Goal: Find specific page/section: Find specific page/section

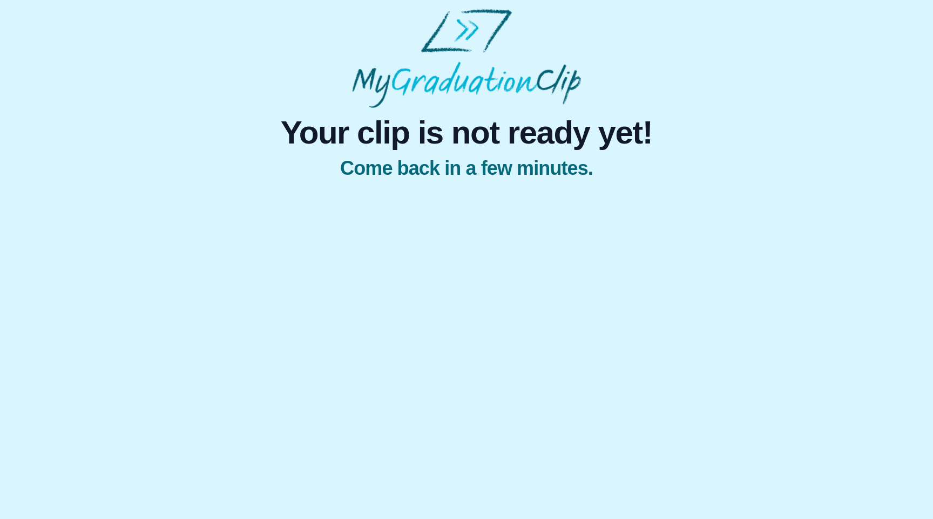
click at [460, 67] on img at bounding box center [466, 58] width 229 height 99
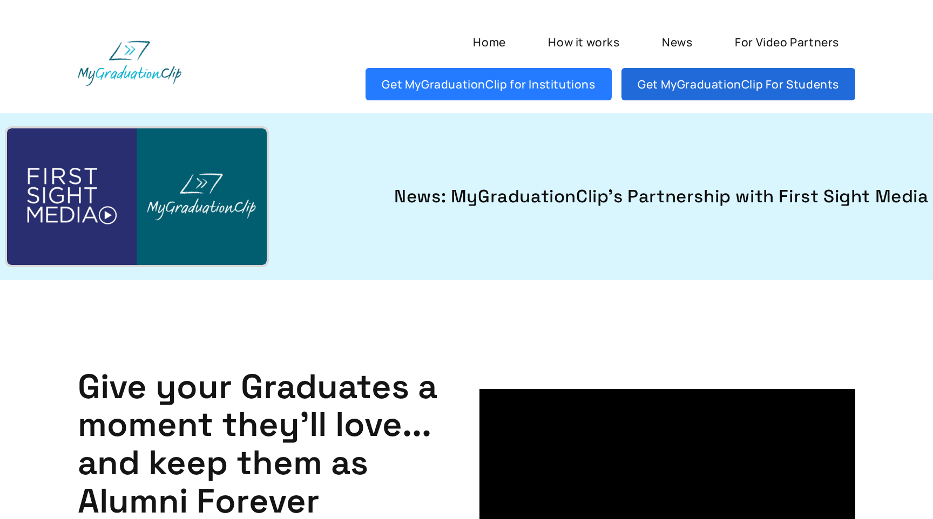
click at [684, 91] on link "Get MyGraduationClip For Students" at bounding box center [738, 84] width 234 height 32
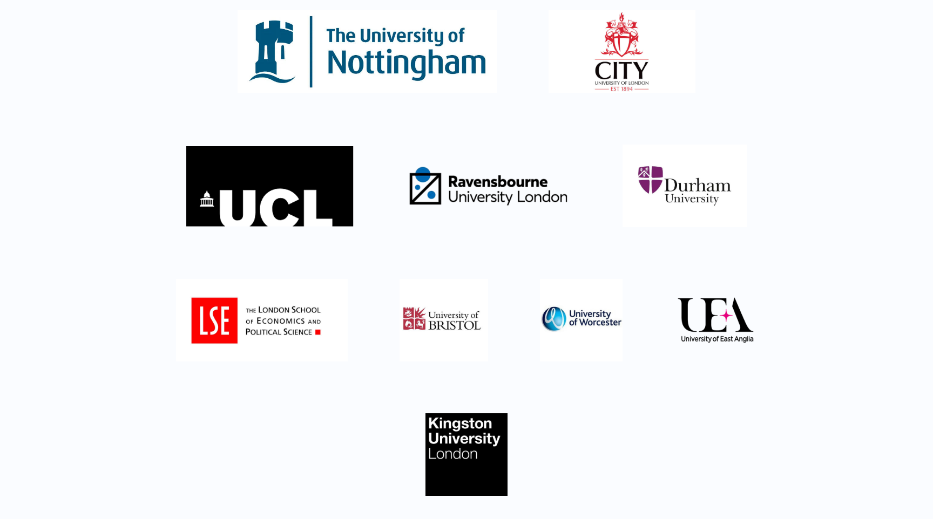
scroll to position [373, 0]
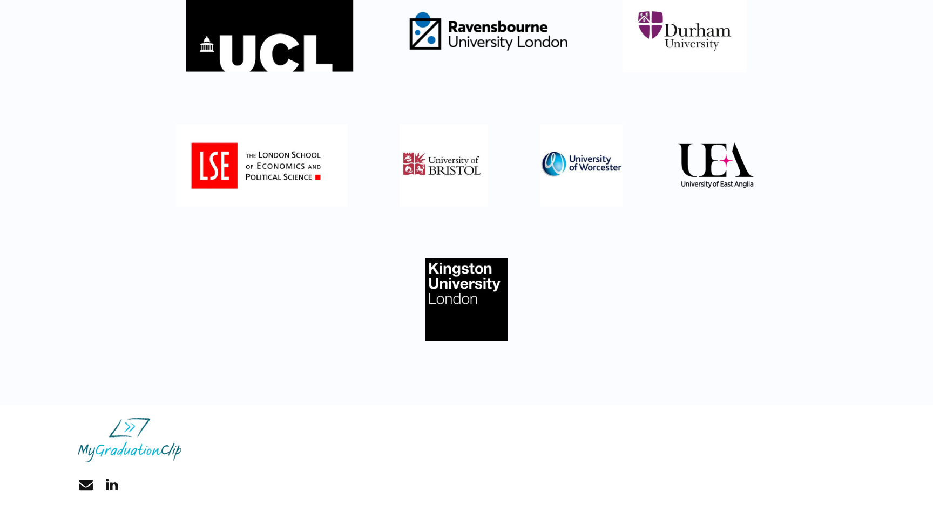
click at [127, 446] on img at bounding box center [130, 440] width 104 height 45
